Goal: Information Seeking & Learning: Learn about a topic

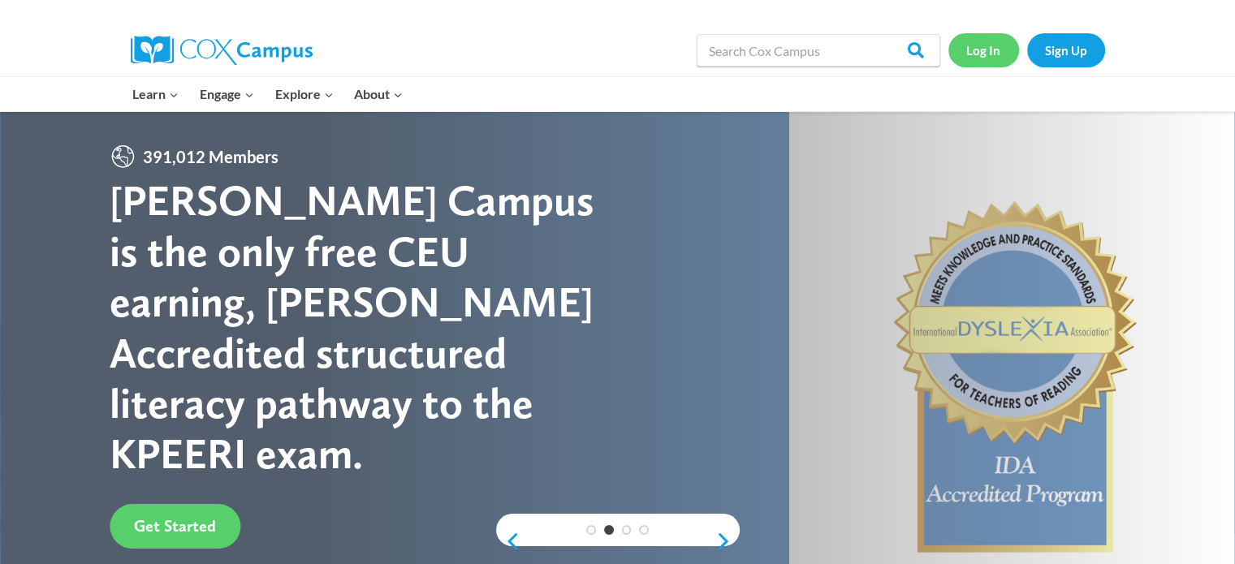
click at [972, 54] on link "Log In" at bounding box center [983, 49] width 71 height 33
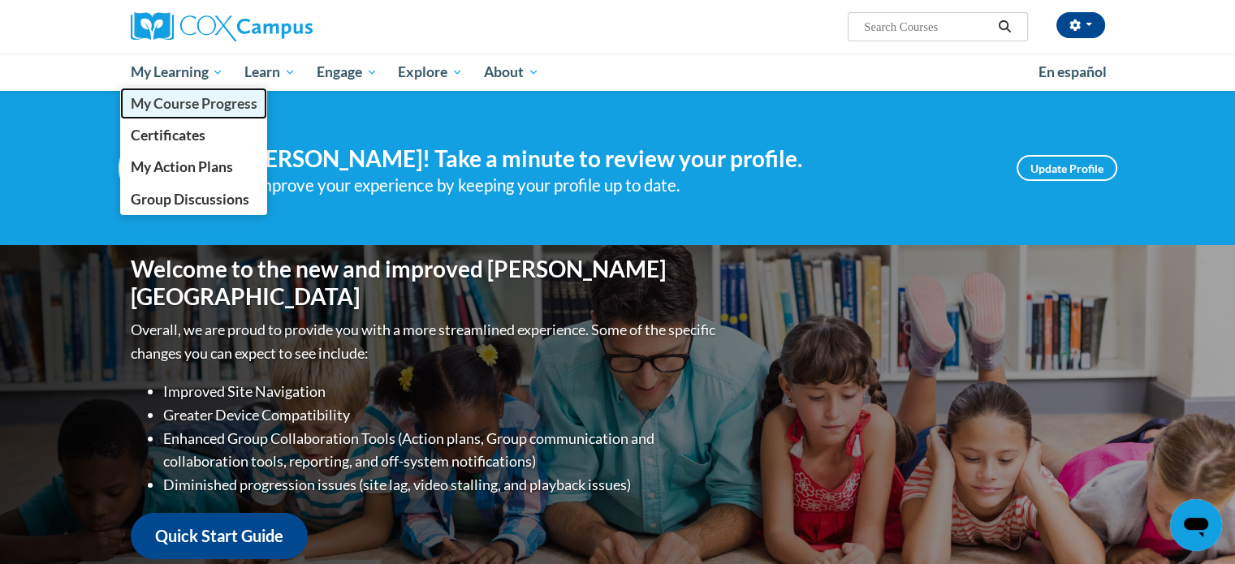
click at [196, 106] on span "My Course Progress" at bounding box center [193, 103] width 127 height 17
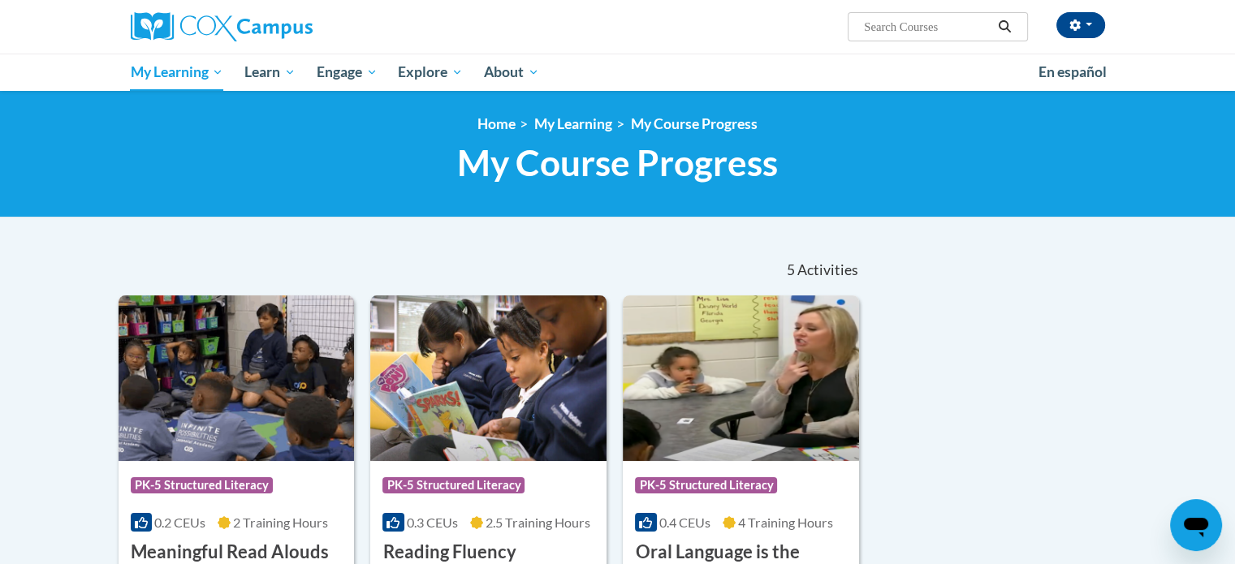
scroll to position [244, 0]
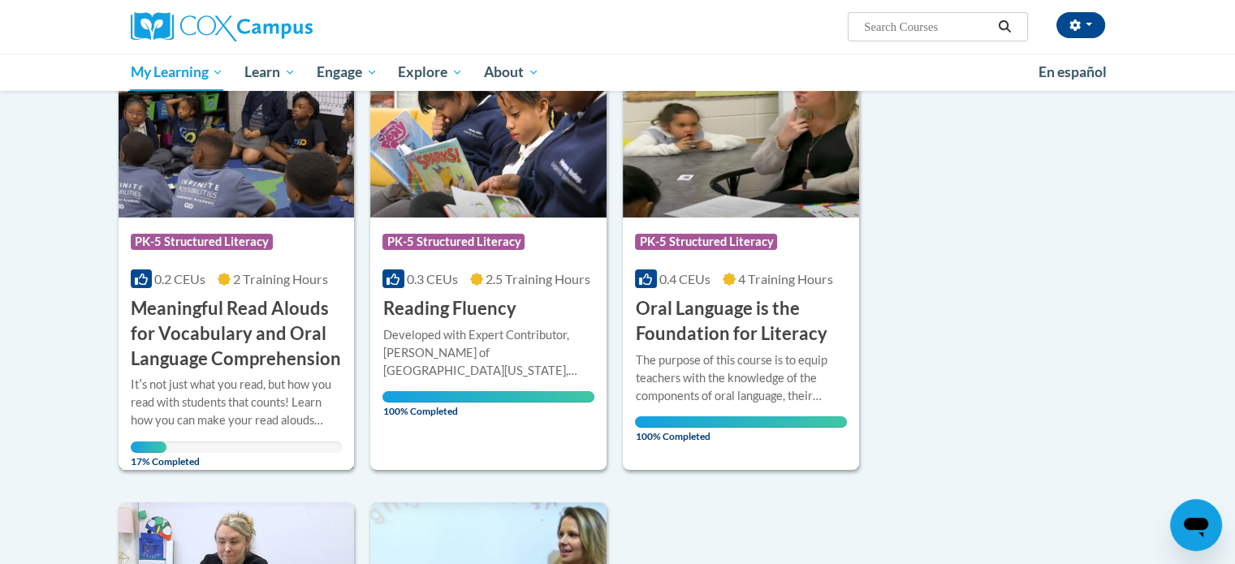
click at [230, 325] on h3 "Meaningful Read Alouds for Vocabulary and Oral Language Comprehension" at bounding box center [237, 333] width 212 height 75
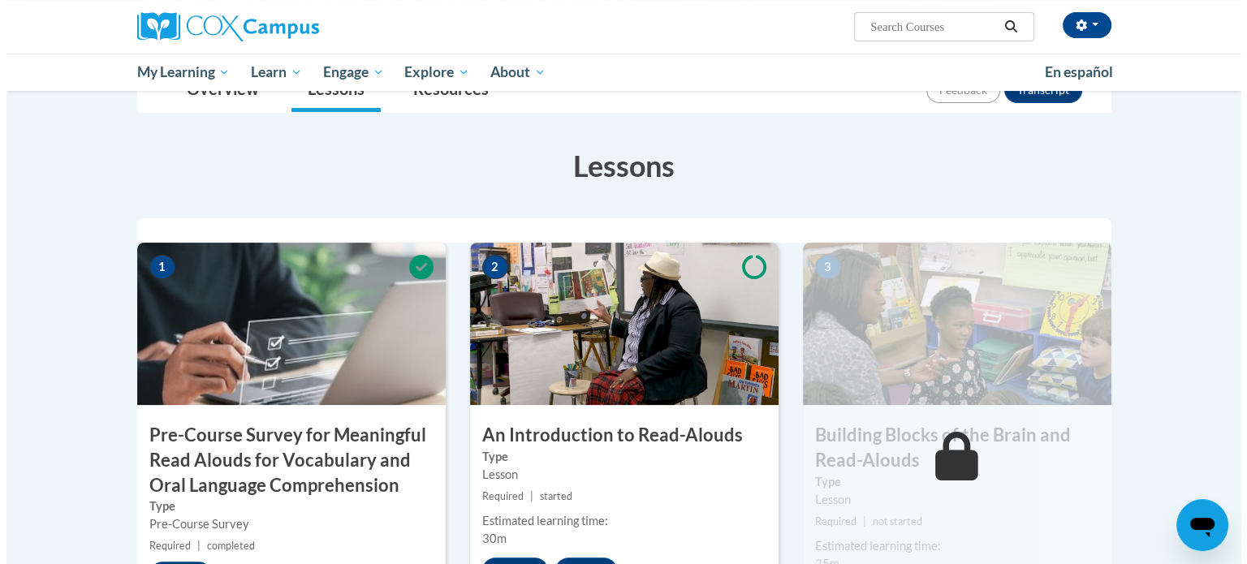
scroll to position [487, 0]
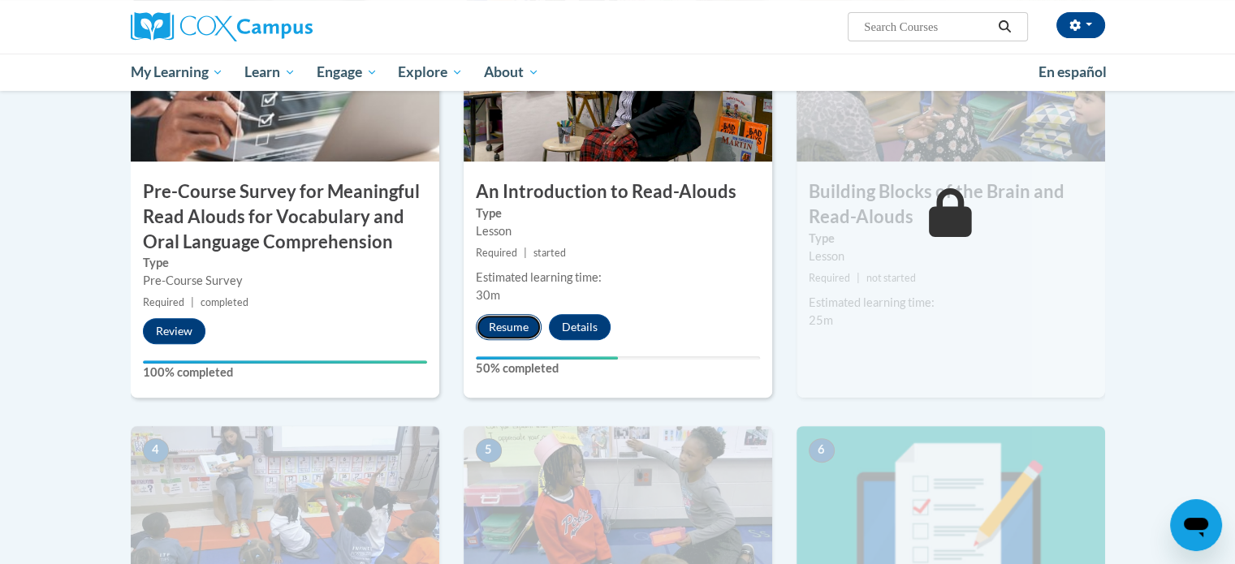
click at [501, 328] on button "Resume" at bounding box center [509, 327] width 66 height 26
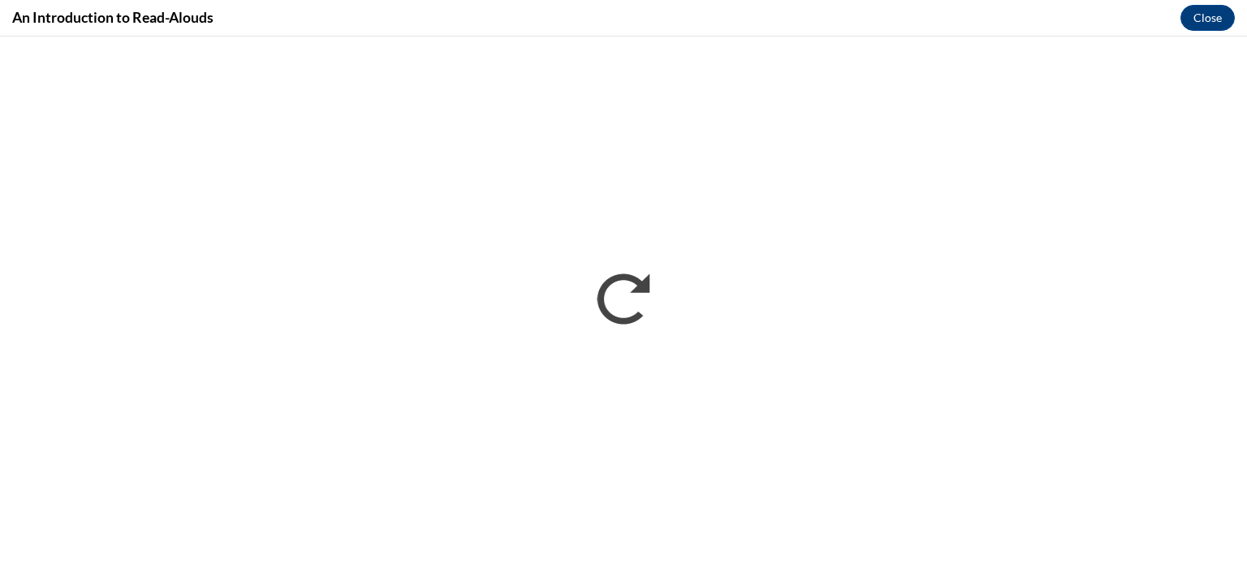
scroll to position [0, 0]
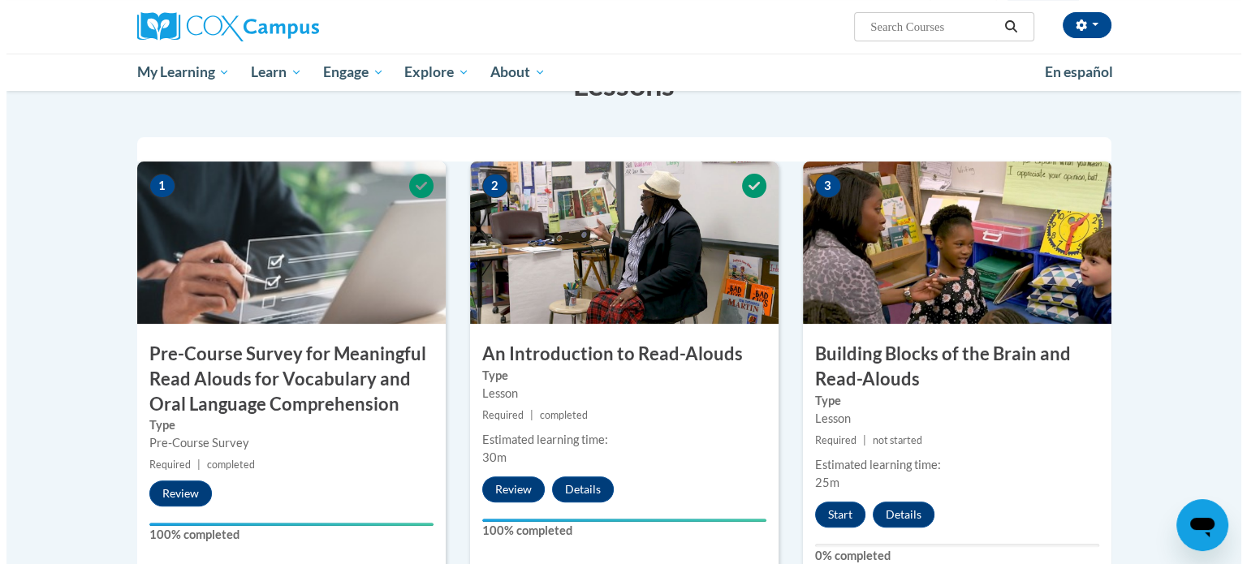
scroll to position [487, 0]
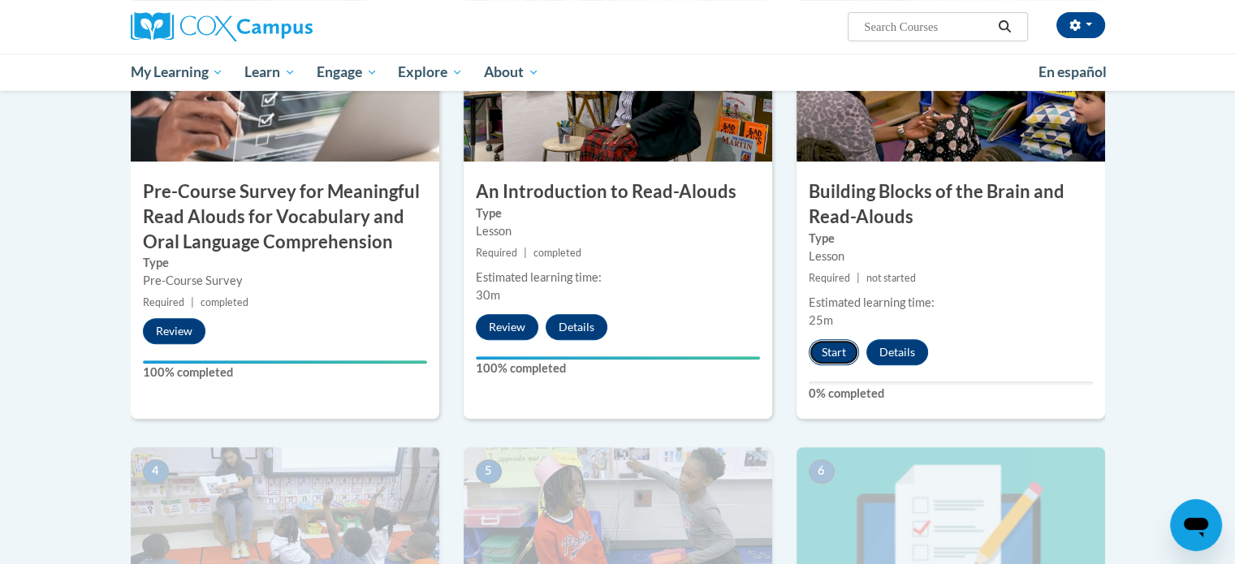
click at [835, 345] on button "Start" at bounding box center [834, 352] width 50 height 26
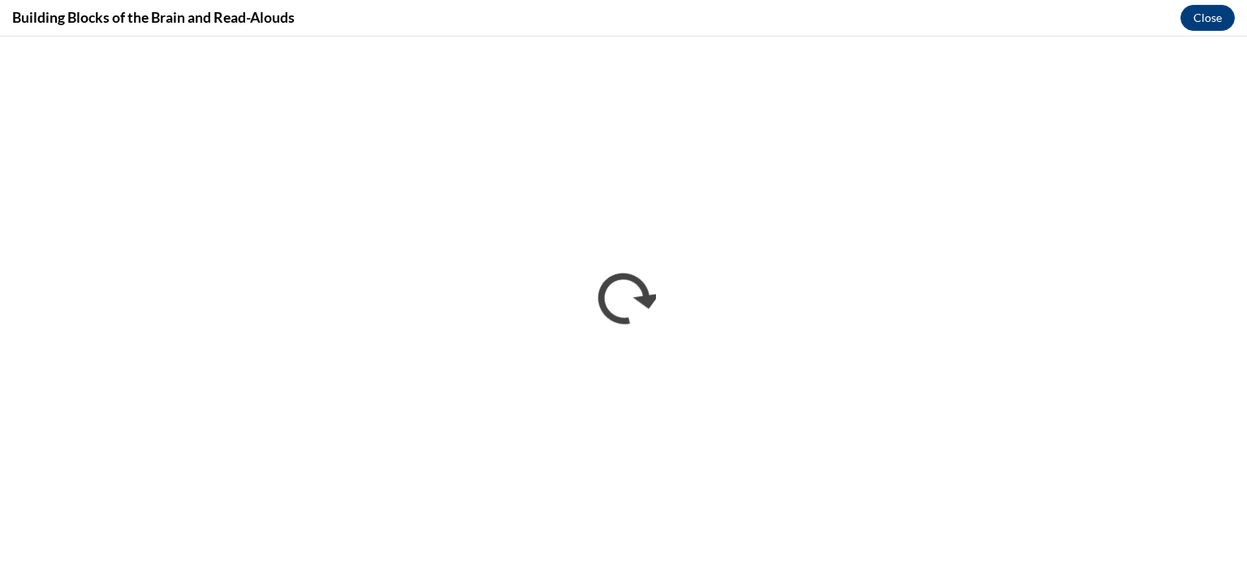
scroll to position [0, 0]
